Goal: Task Accomplishment & Management: Manage account settings

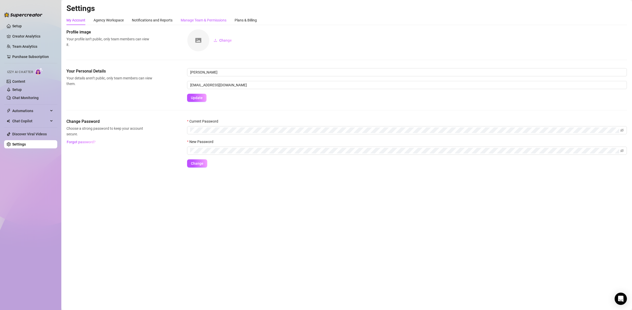
click at [206, 17] on div "Manage Team & Permissions" at bounding box center [204, 20] width 46 height 6
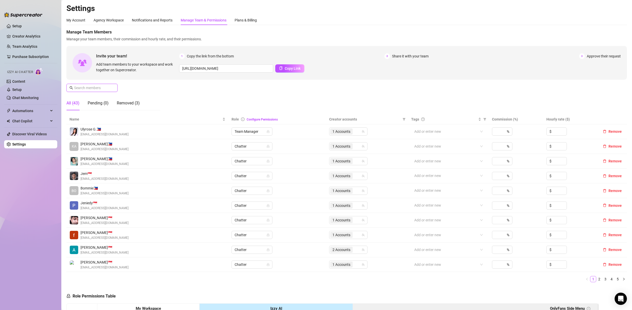
click at [97, 86] on input "text" at bounding box center [92, 88] width 36 height 6
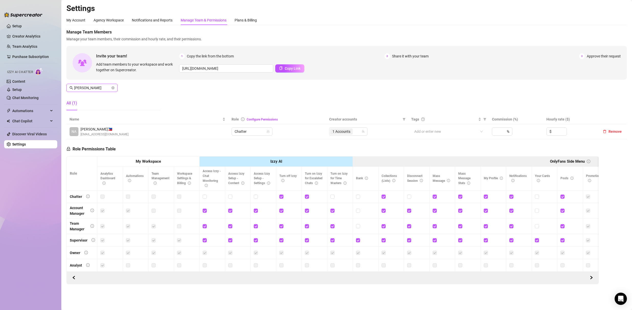
type input "[PERSON_NAME]"
click at [354, 129] on div "1 Accounts" at bounding box center [342, 131] width 24 height 7
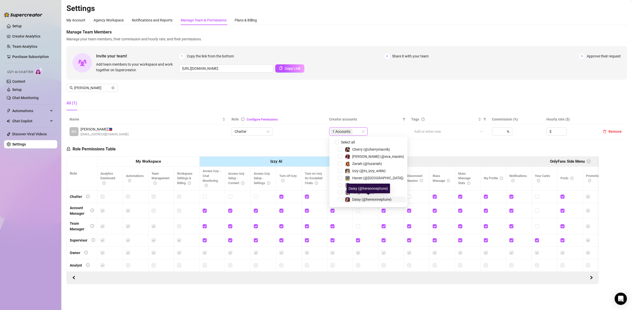
click at [363, 199] on span "Daisy (@hereonneptune)" at bounding box center [371, 200] width 39 height 4
click at [390, 77] on div "Invite your team! Add team members to your workspace and work together on Super…" at bounding box center [346, 63] width 561 height 34
